Goal: Task Accomplishment & Management: Manage account settings

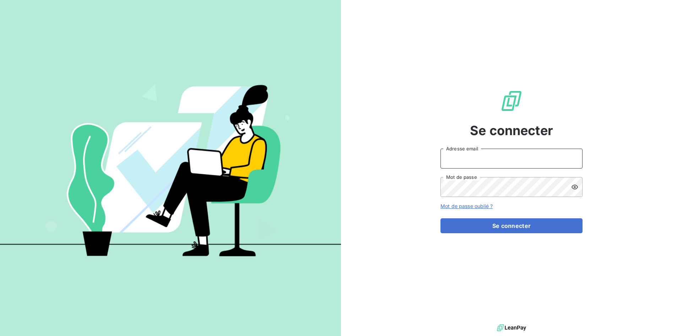
click at [457, 158] on input "Adresse email" at bounding box center [511, 158] width 142 height 20
type input "[EMAIL_ADDRESS][DOMAIN_NAME]"
click at [440, 218] on button "Se connecter" at bounding box center [511, 225] width 142 height 15
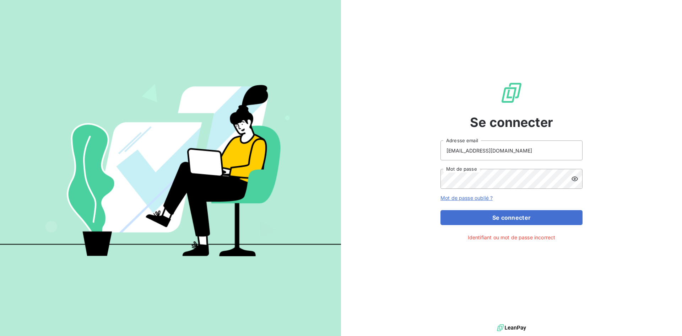
click at [573, 181] on icon at bounding box center [574, 178] width 7 height 7
click at [426, 184] on div "Se connecter a.ranval@anett.fr Adresse email Mot de passe Mot de passe oublié ?…" at bounding box center [511, 161] width 341 height 322
click at [440, 210] on button "Se connecter" at bounding box center [511, 217] width 142 height 15
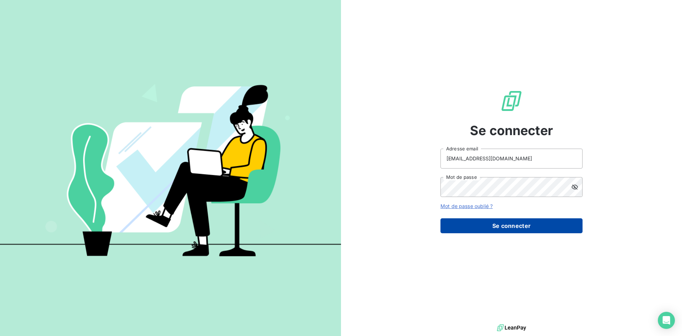
click at [517, 224] on button "Se connecter" at bounding box center [511, 225] width 142 height 15
click at [508, 224] on button "Se connecter" at bounding box center [511, 225] width 142 height 15
